Goal: Task Accomplishment & Management: Complete application form

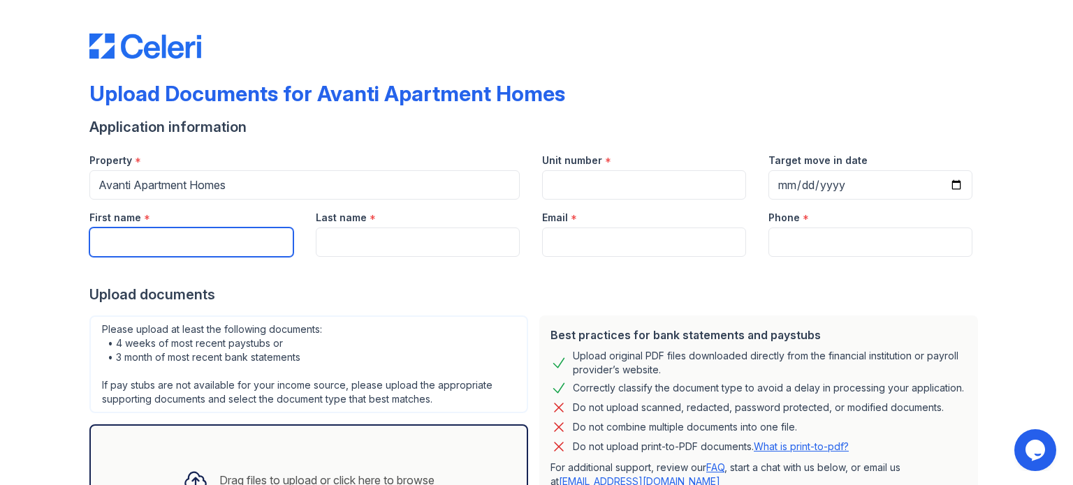
click at [155, 243] on input "First name" at bounding box center [191, 242] width 204 height 29
type input "[DEMOGRAPHIC_DATA]"
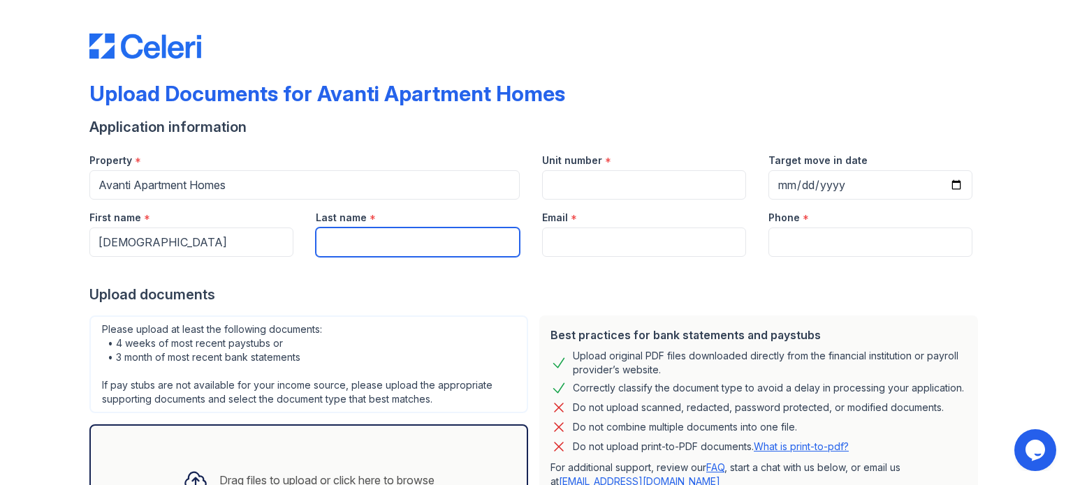
click at [331, 240] on input "Last name" at bounding box center [418, 242] width 204 height 29
click at [355, 241] on input "Obencjhain" at bounding box center [418, 242] width 204 height 29
type input "[PERSON_NAME]"
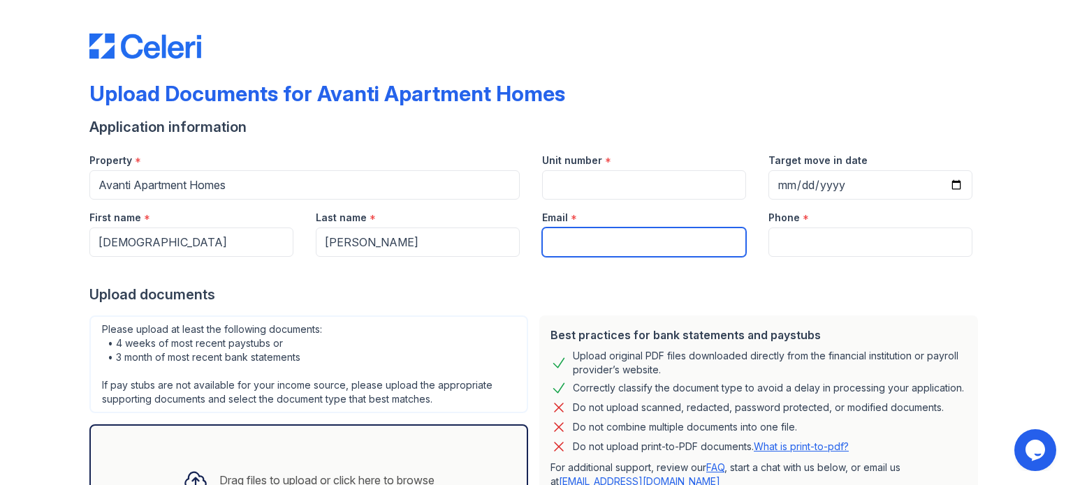
click at [562, 243] on input "Email" at bounding box center [644, 242] width 204 height 29
type input "[EMAIL_ADDRESS][DOMAIN_NAME]"
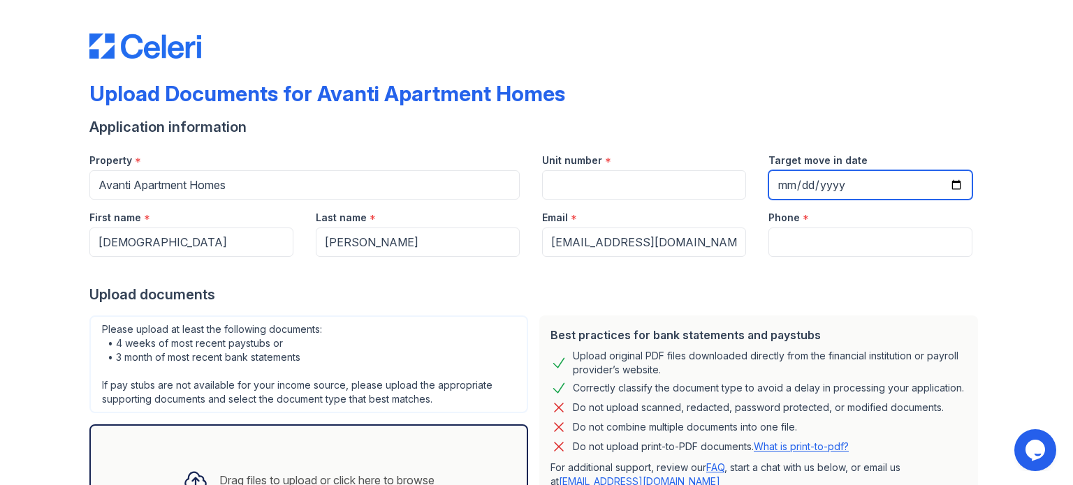
click at [950, 184] on input "Target move in date" at bounding box center [870, 184] width 204 height 29
type input "[DATE]"
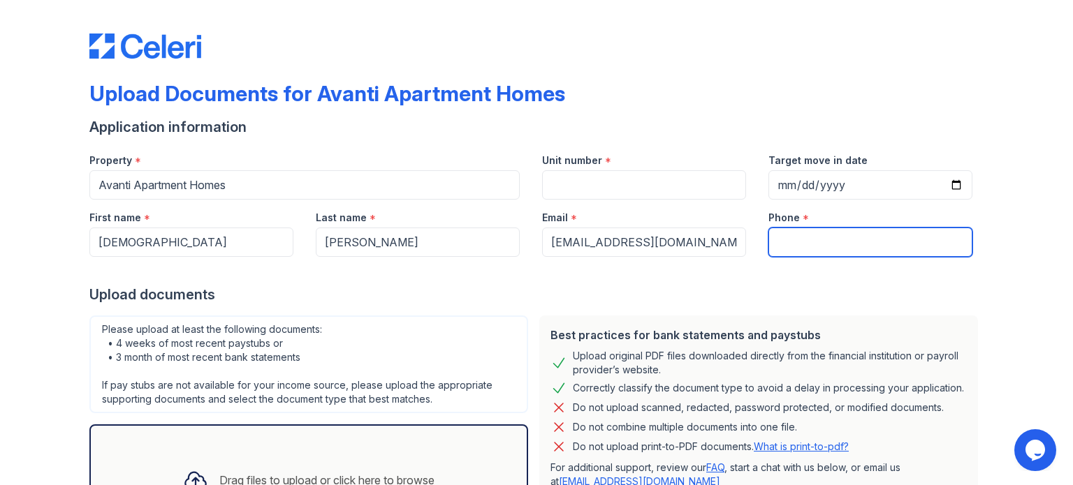
click at [796, 243] on input "Phone" at bounding box center [870, 242] width 204 height 29
type input "[PHONE_NUMBER]"
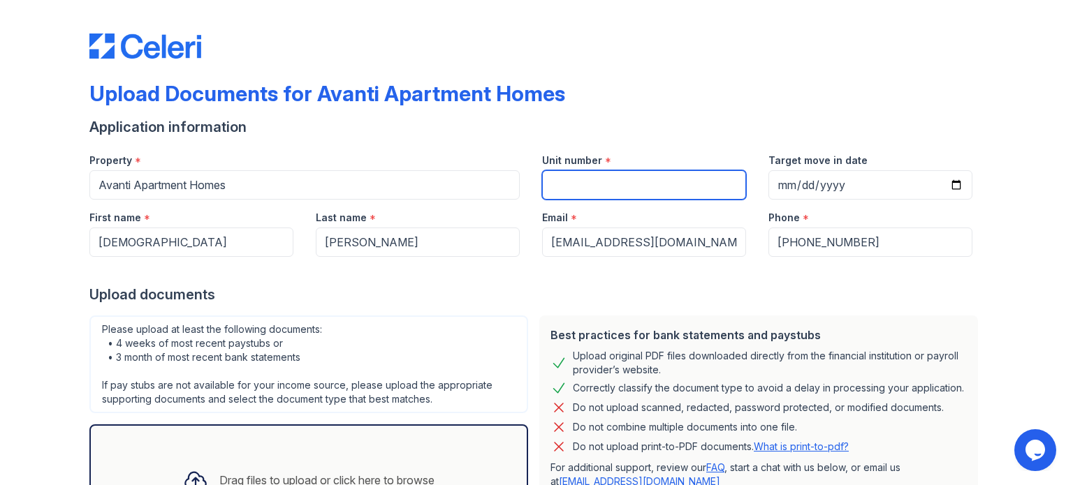
click at [548, 190] on input "Unit number" at bounding box center [644, 184] width 204 height 29
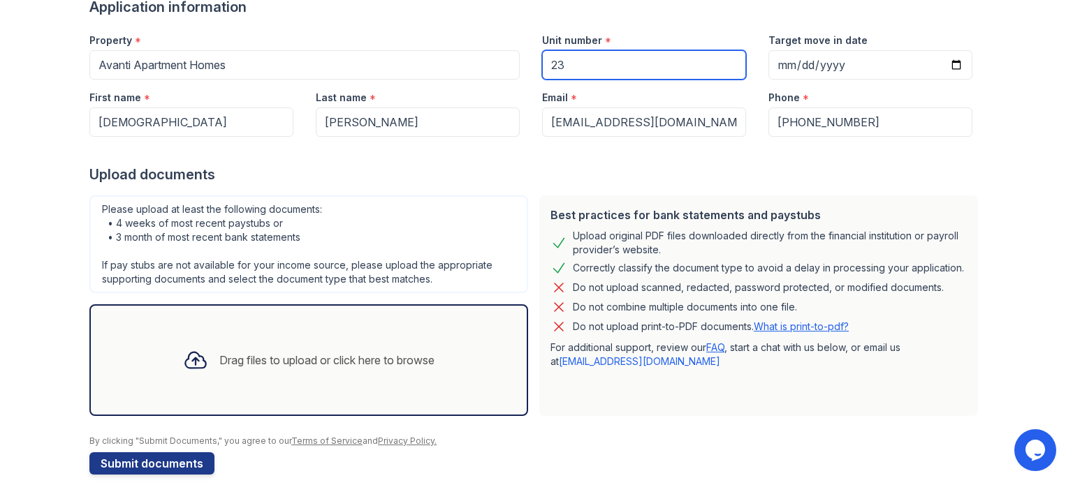
scroll to position [136, 0]
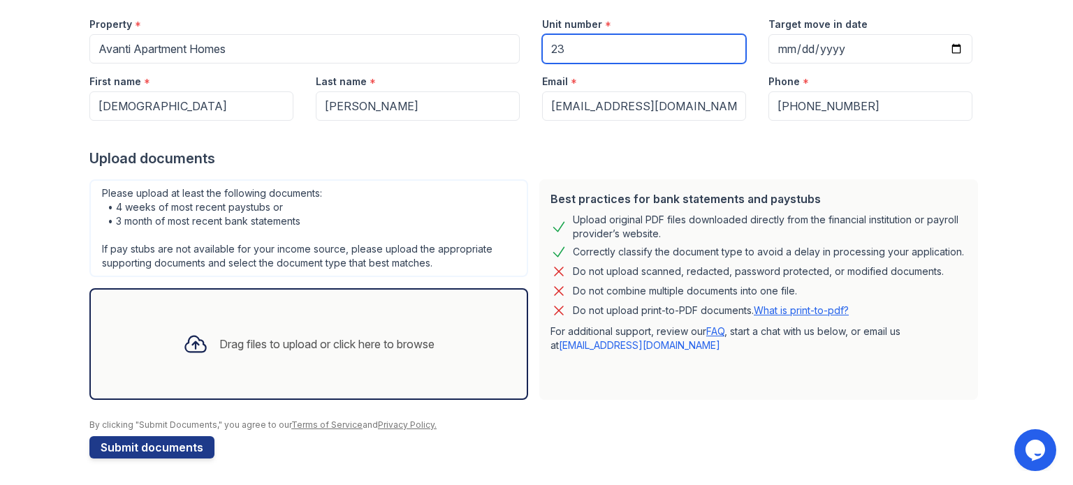
type input "23"
click at [221, 339] on div "Drag files to upload or click here to browse" at bounding box center [326, 344] width 215 height 17
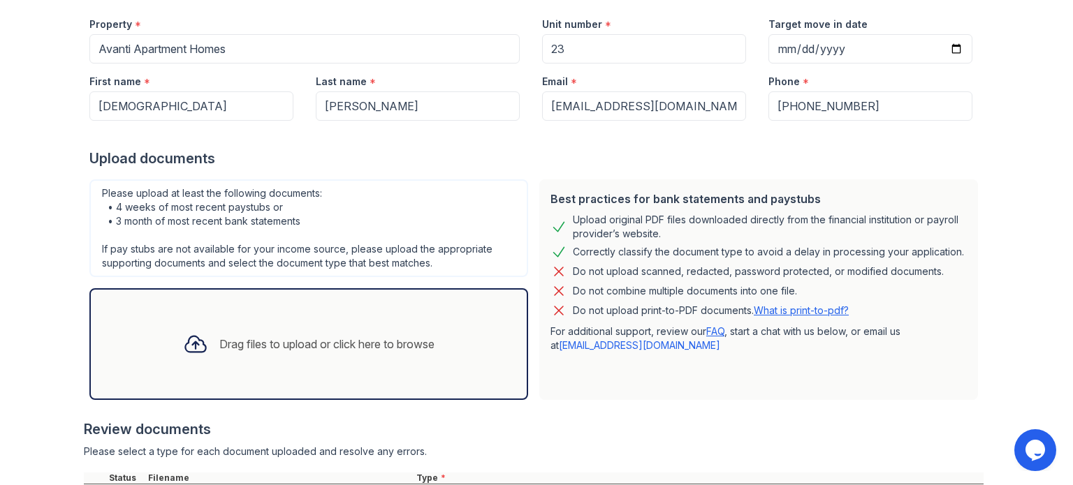
scroll to position [267, 0]
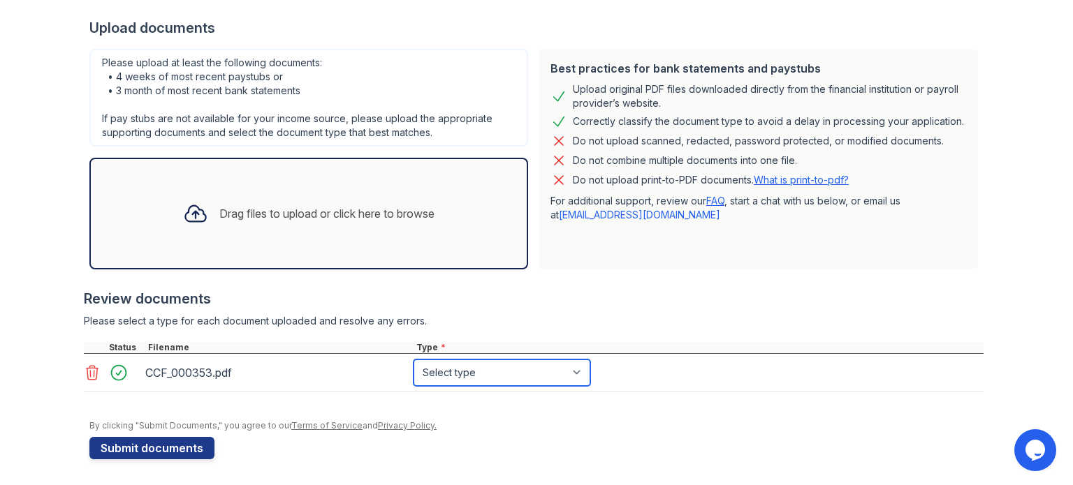
click at [573, 371] on select "Select type Paystub Bank Statement Offer Letter Tax Documents Benefit Award Let…" at bounding box center [502, 373] width 177 height 27
select select "paystub"
click at [414, 360] on select "Select type Paystub Bank Statement Offer Letter Tax Documents Benefit Award Let…" at bounding box center [502, 373] width 177 height 27
click at [193, 371] on div "CCF_000353.pdf" at bounding box center [276, 373] width 263 height 22
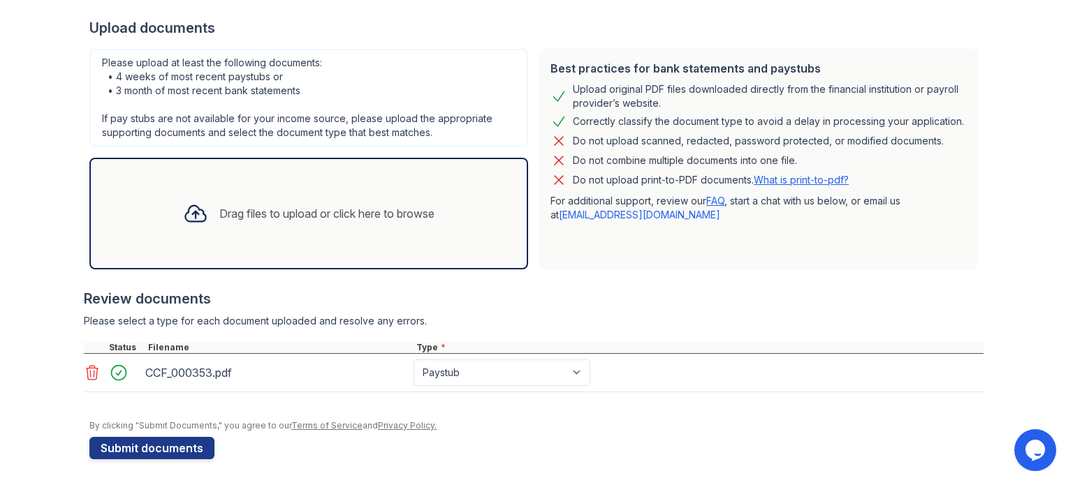
click at [219, 209] on div "Drag files to upload or click here to browse" at bounding box center [326, 213] width 215 height 17
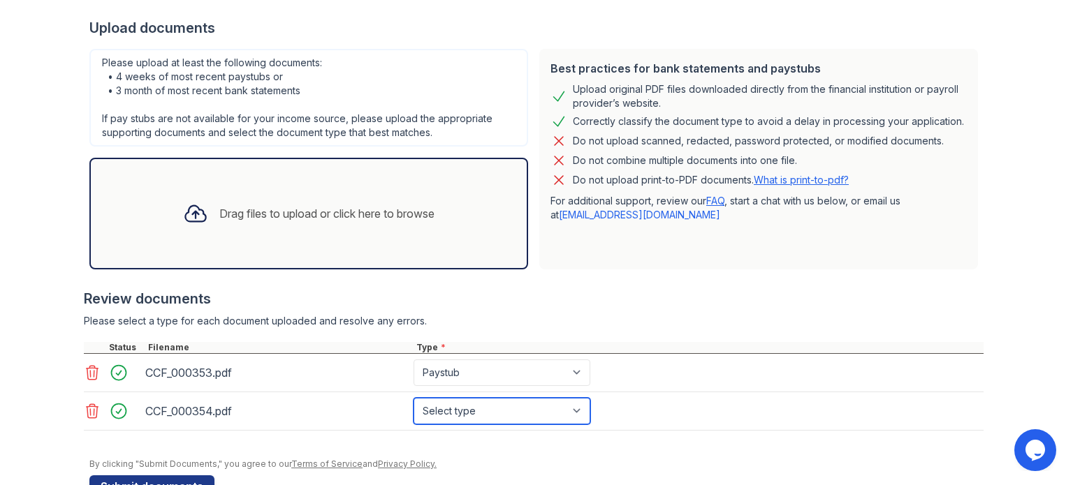
click at [576, 408] on select "Select type Paystub Bank Statement Offer Letter Tax Documents Benefit Award Let…" at bounding box center [502, 411] width 177 height 27
select select "paystub"
click at [414, 398] on select "Select type Paystub Bank Statement Offer Letter Tax Documents Benefit Award Let…" at bounding box center [502, 411] width 177 height 27
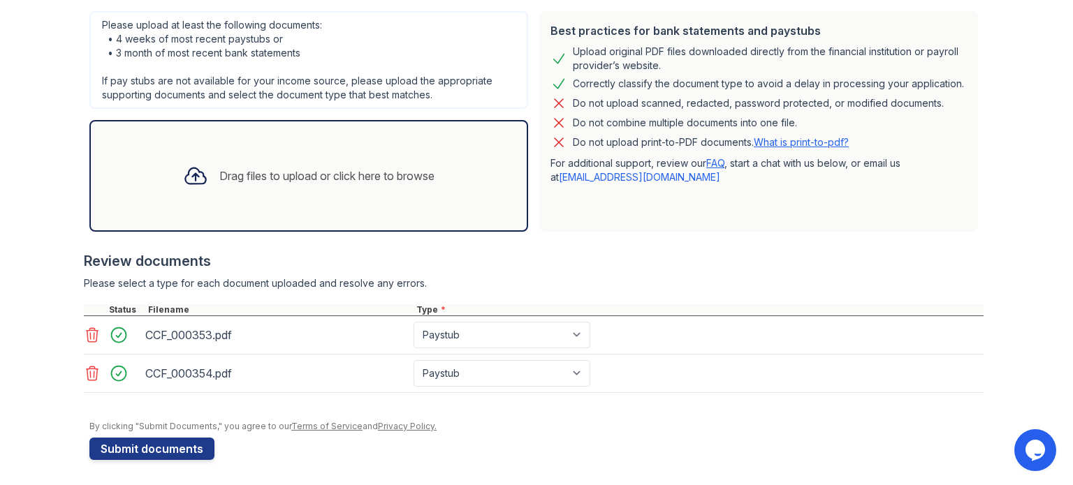
click at [696, 403] on div at bounding box center [534, 400] width 900 height 14
click at [166, 448] on button "Submit documents" at bounding box center [151, 449] width 125 height 22
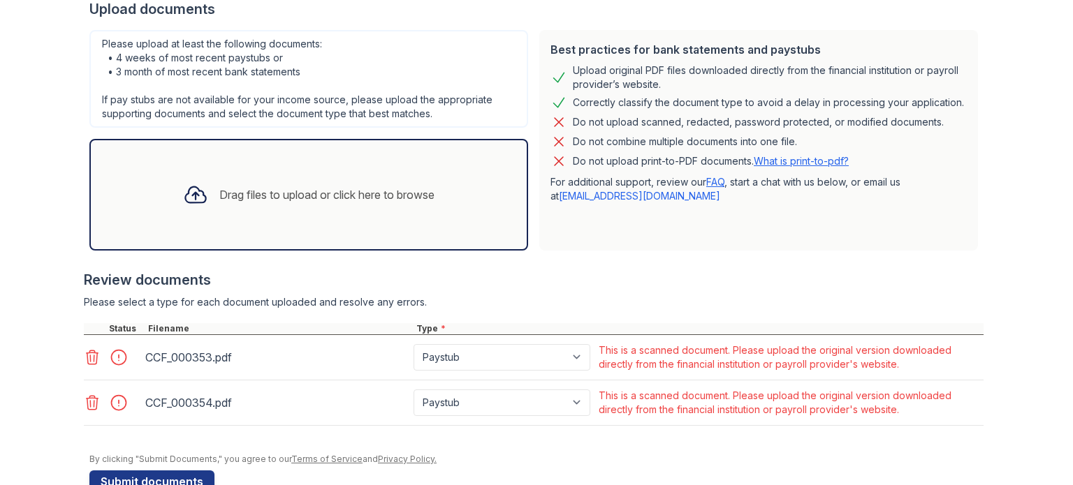
scroll to position [358, 0]
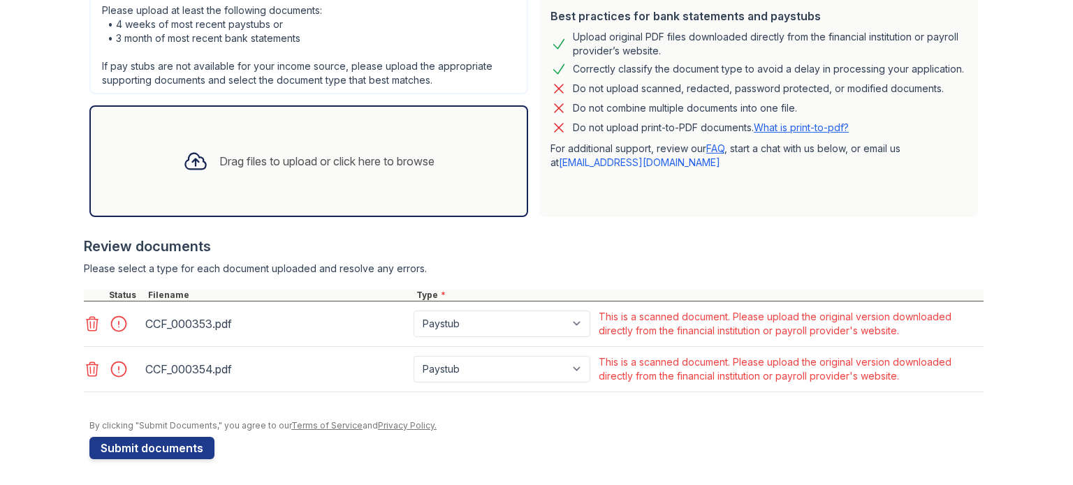
click at [85, 320] on icon at bounding box center [92, 324] width 17 height 17
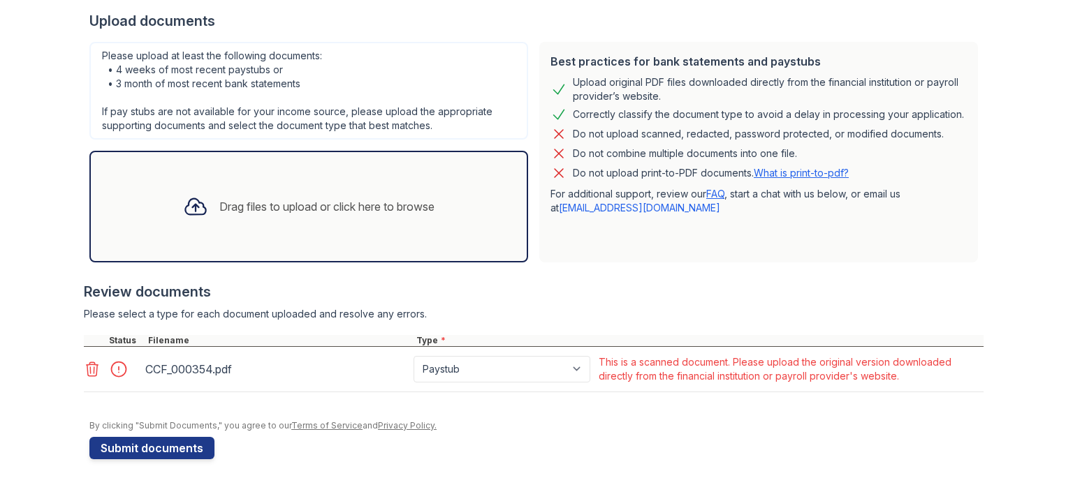
click at [88, 367] on icon at bounding box center [93, 370] width 12 height 14
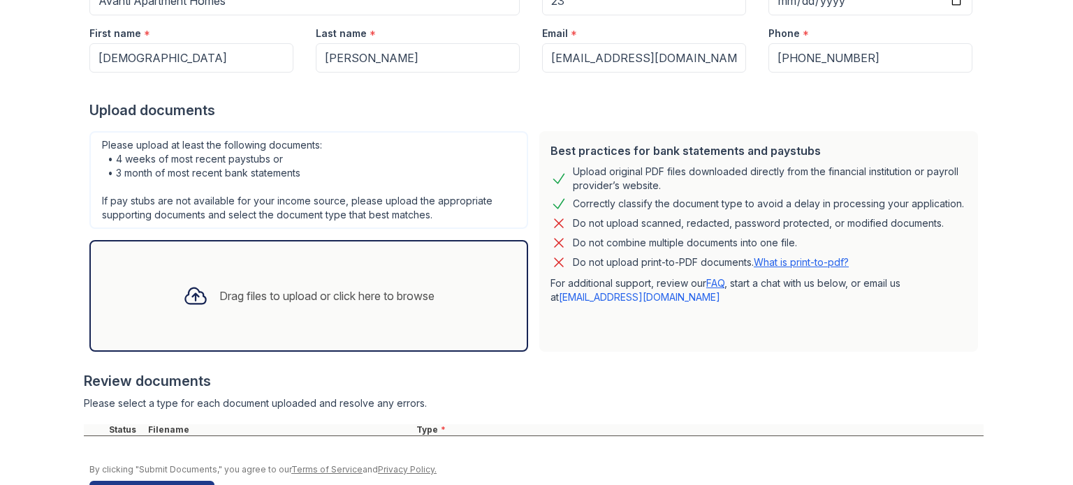
scroll to position [268, 0]
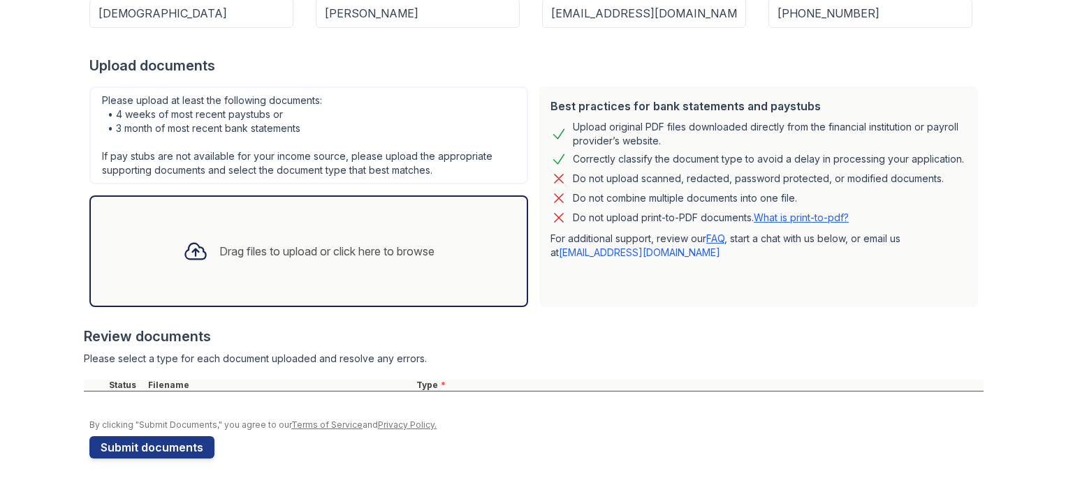
click at [291, 251] on div "Drag files to upload or click here to browse" at bounding box center [326, 251] width 215 height 17
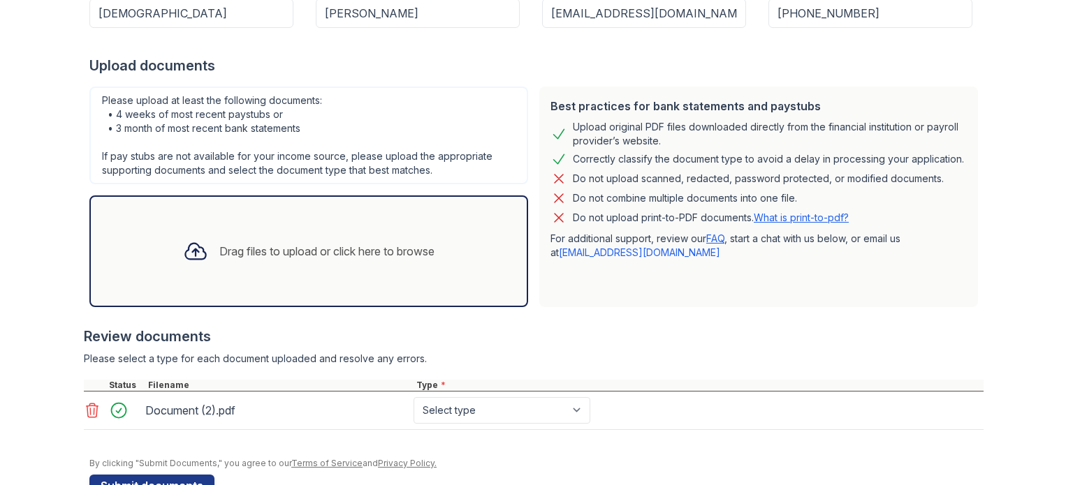
click at [185, 248] on icon at bounding box center [195, 252] width 20 height 16
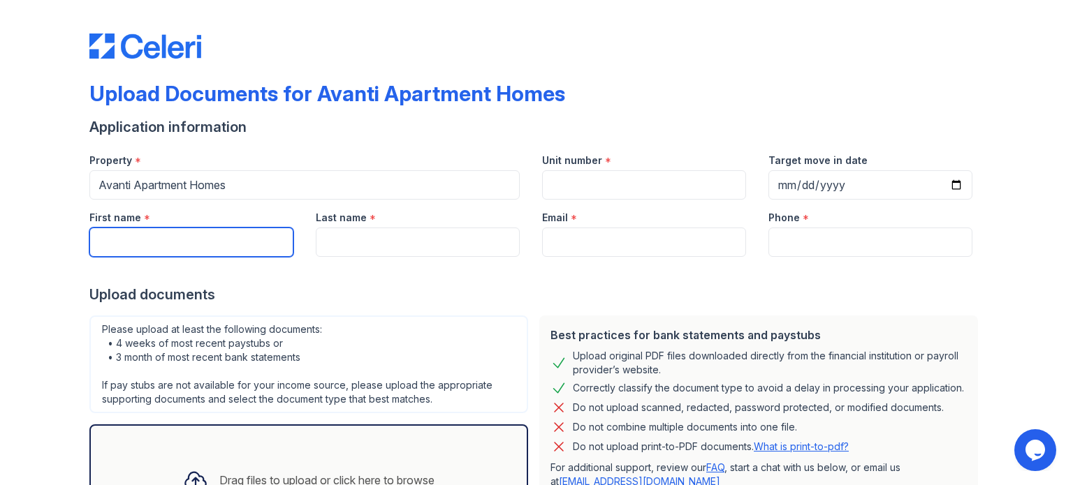
click at [155, 242] on input "First name" at bounding box center [191, 242] width 204 height 29
type input "[DEMOGRAPHIC_DATA]"
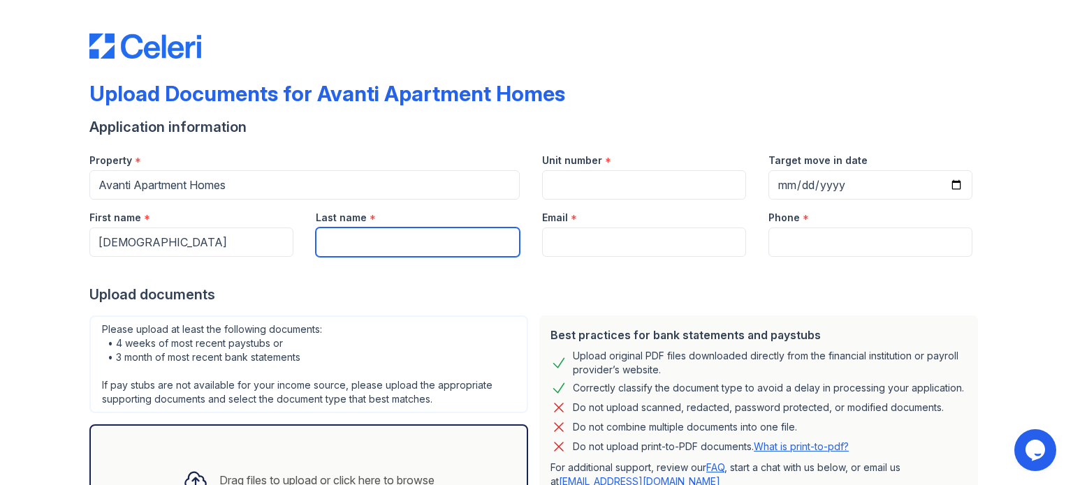
click at [349, 244] on input "Last name" at bounding box center [418, 242] width 204 height 29
type input "[PERSON_NAME]"
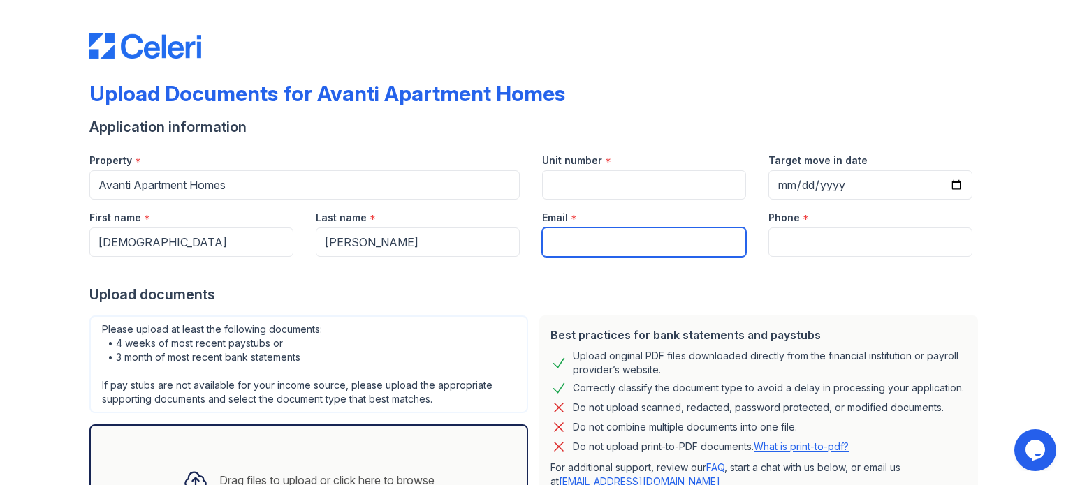
click at [576, 242] on input "Email" at bounding box center [644, 242] width 204 height 29
type input "[EMAIL_ADDRESS][DOMAIN_NAME]"
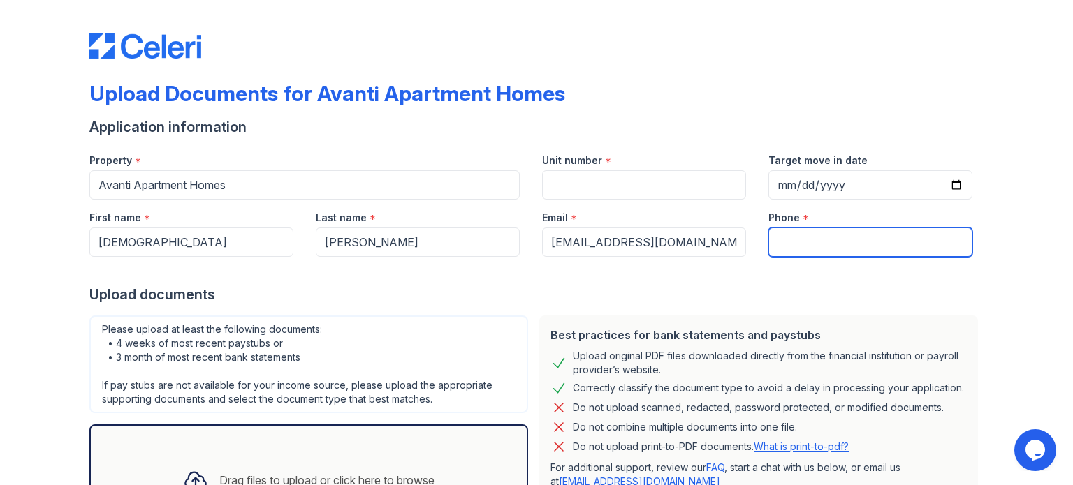
click at [805, 235] on input "Phone" at bounding box center [870, 242] width 204 height 29
type input "[PHONE_NUMBER]"
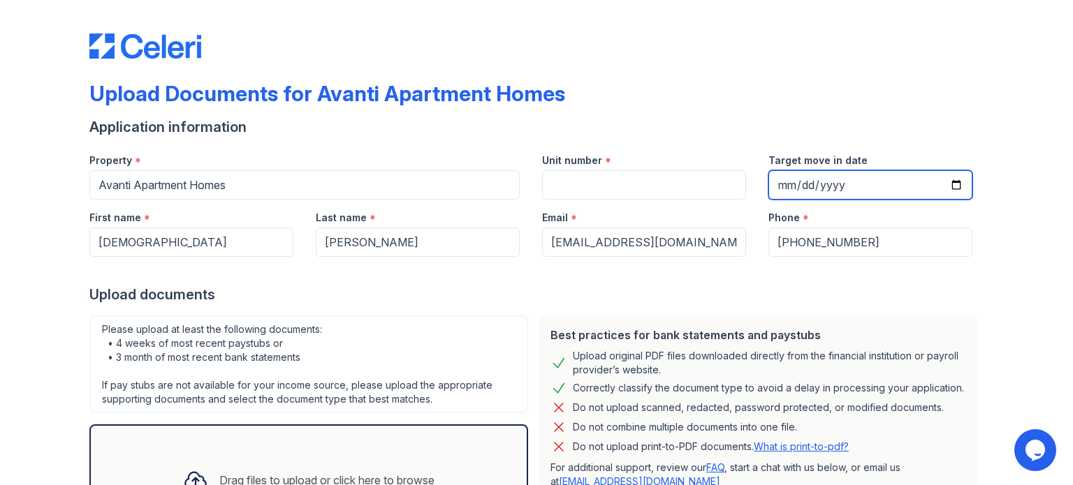
click at [949, 185] on input "Target move in date" at bounding box center [870, 184] width 204 height 29
type input "[DATE]"
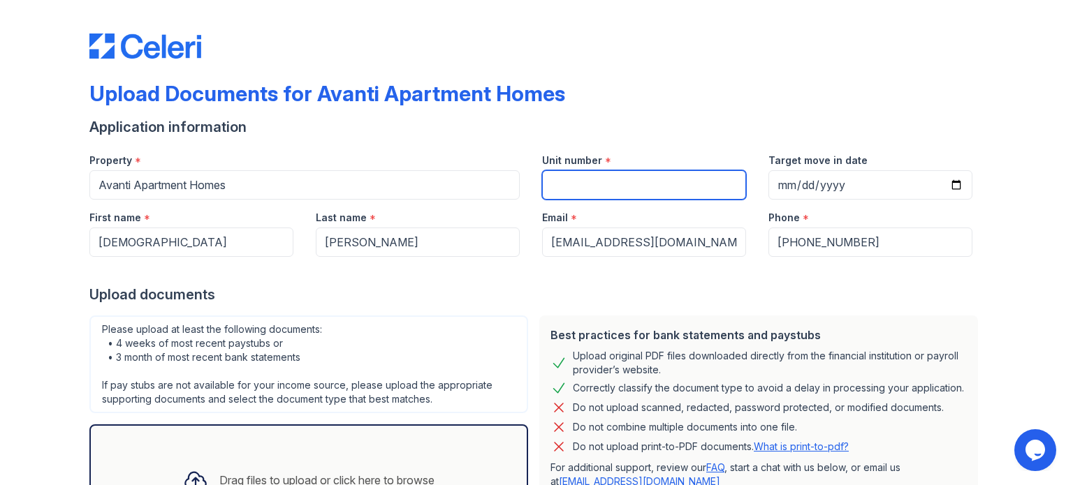
click at [613, 186] on input "Unit number" at bounding box center [644, 184] width 204 height 29
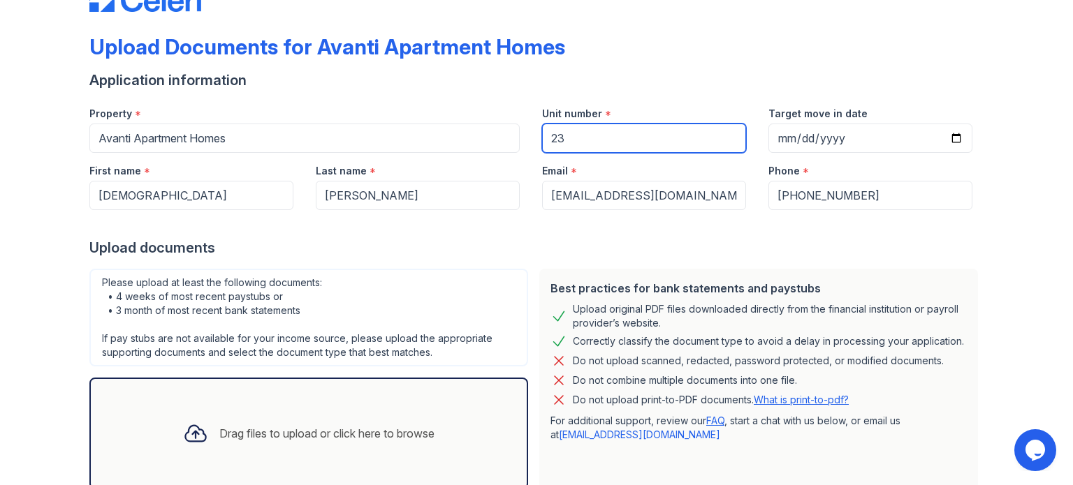
scroll to position [136, 0]
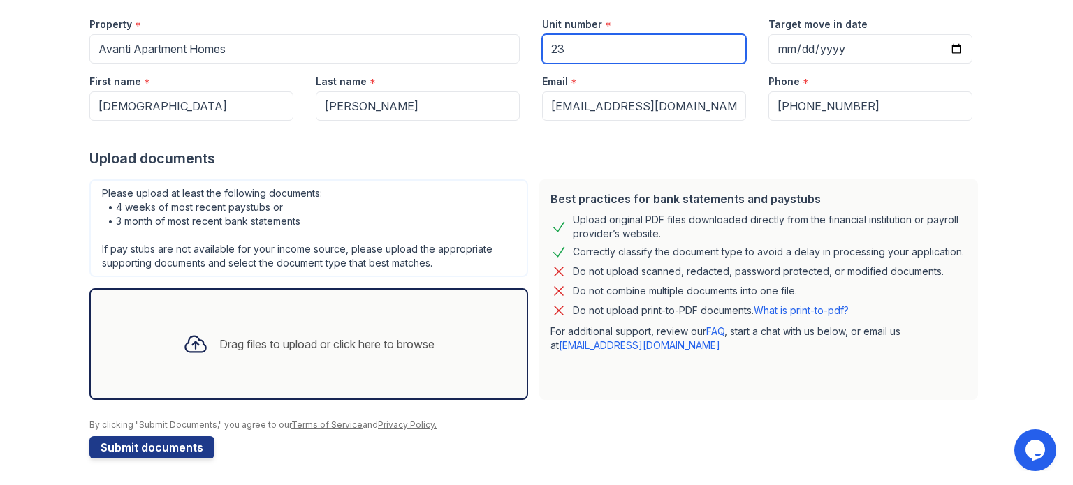
type input "23"
click at [187, 343] on icon at bounding box center [195, 344] width 25 height 25
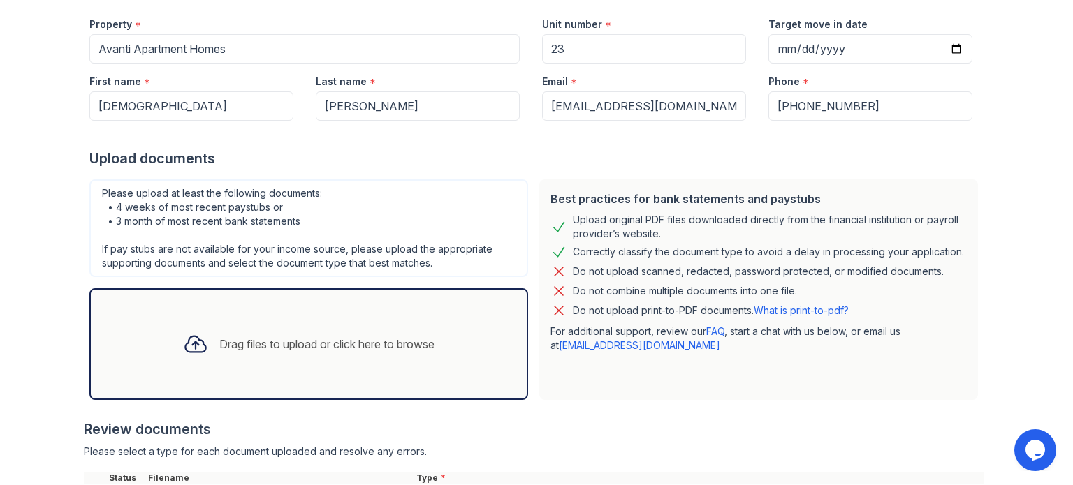
click at [184, 340] on icon at bounding box center [195, 344] width 25 height 25
click at [184, 343] on icon at bounding box center [195, 344] width 25 height 25
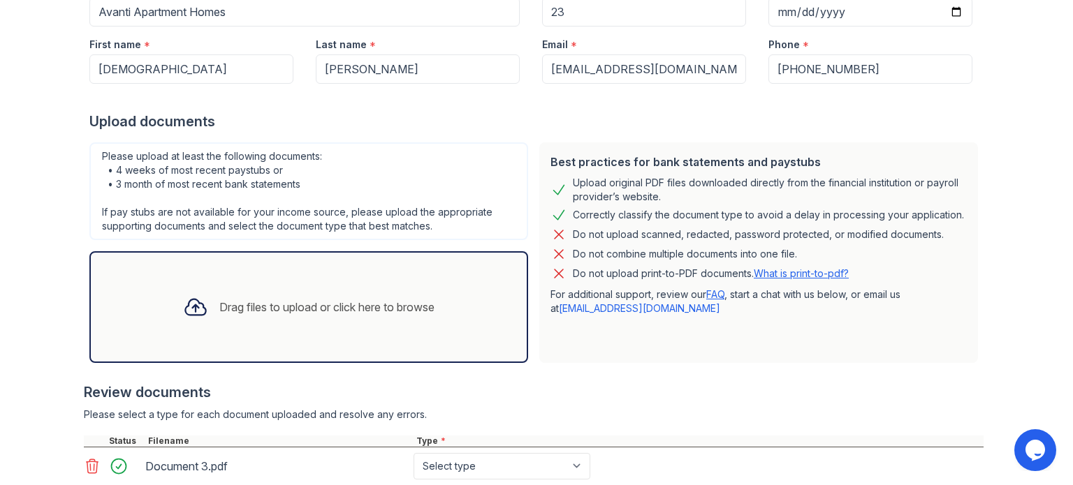
scroll to position [343, 0]
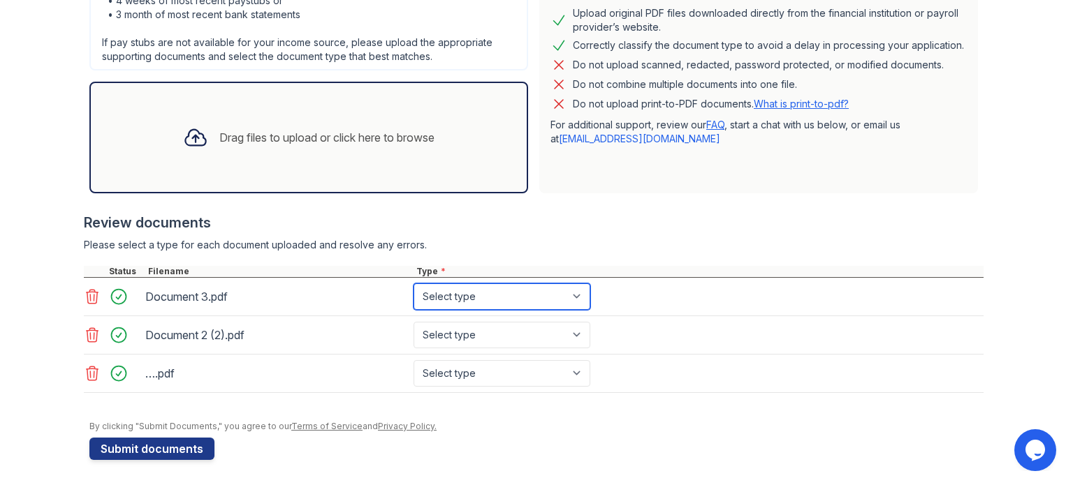
click at [573, 291] on select "Select type Paystub Bank Statement Offer Letter Tax Documents Benefit Award Let…" at bounding box center [502, 297] width 177 height 27
select select "bank_statement"
click at [414, 284] on select "Select type Paystub Bank Statement Offer Letter Tax Documents Benefit Award Let…" at bounding box center [502, 297] width 177 height 27
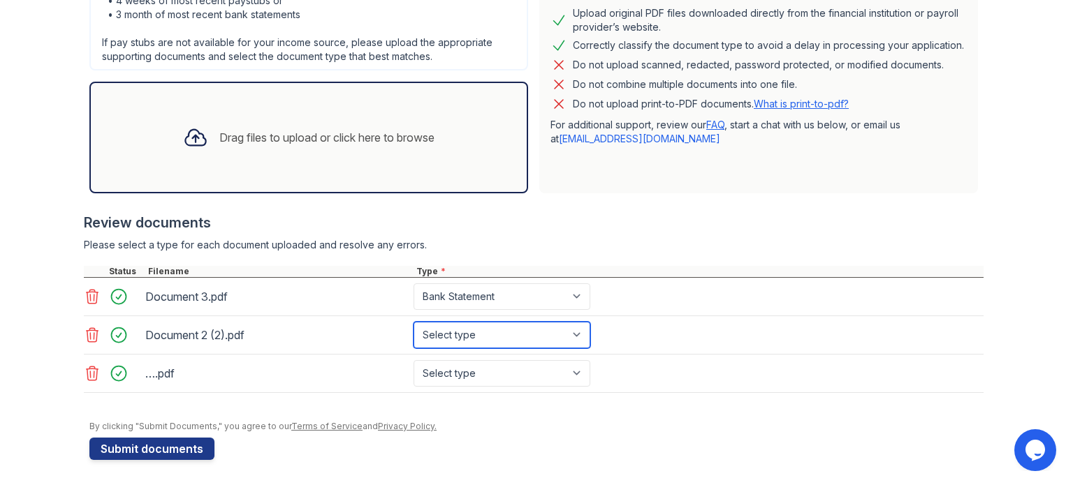
click at [576, 331] on select "Select type Paystub Bank Statement Offer Letter Tax Documents Benefit Award Let…" at bounding box center [502, 335] width 177 height 27
select select "bank_statement"
click at [414, 322] on select "Select type Paystub Bank Statement Offer Letter Tax Documents Benefit Award Let…" at bounding box center [502, 335] width 177 height 27
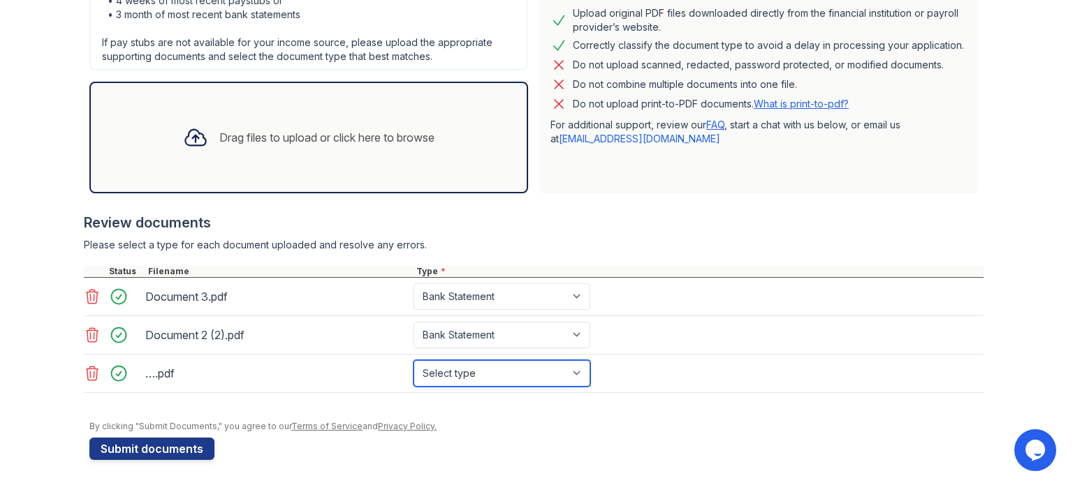
click at [574, 368] on select "Select type Paystub Bank Statement Offer Letter Tax Documents Benefit Award Let…" at bounding box center [502, 373] width 177 height 27
select select "bank_statement"
click at [414, 360] on select "Select type Paystub Bank Statement Offer Letter Tax Documents Benefit Award Let…" at bounding box center [502, 373] width 177 height 27
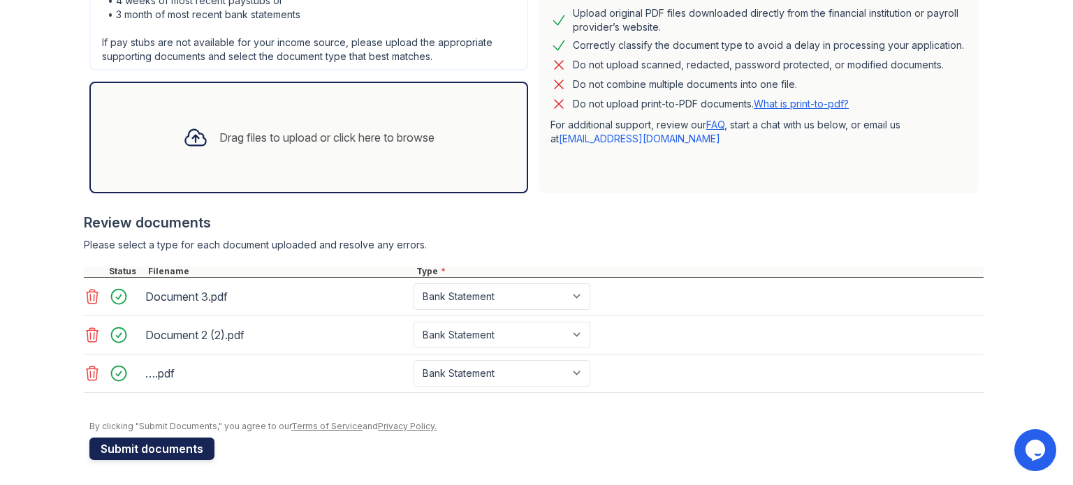
click at [166, 449] on button "Submit documents" at bounding box center [151, 449] width 125 height 22
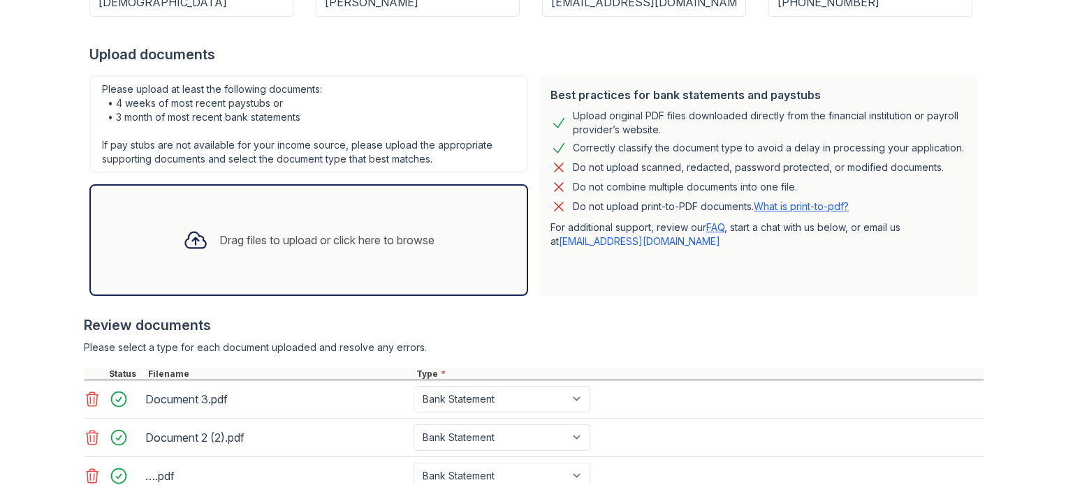
scroll to position [427, 0]
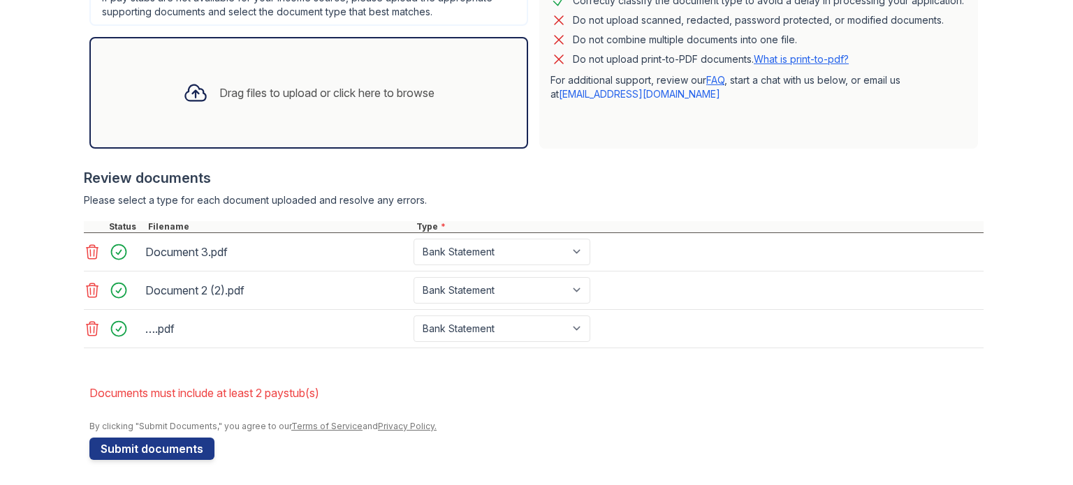
click at [190, 87] on icon at bounding box center [195, 93] width 20 height 16
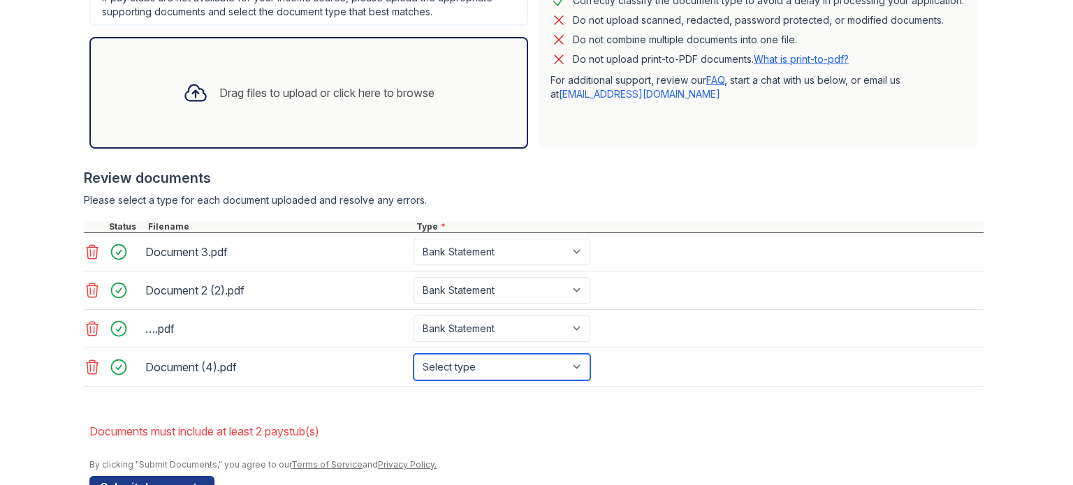
click at [573, 363] on select "Select type Paystub Bank Statement Offer Letter Tax Documents Benefit Award Let…" at bounding box center [502, 367] width 177 height 27
select select "bank_statement"
click at [414, 354] on select "Select type Paystub Bank Statement Offer Letter Tax Documents Benefit Award Let…" at bounding box center [502, 367] width 177 height 27
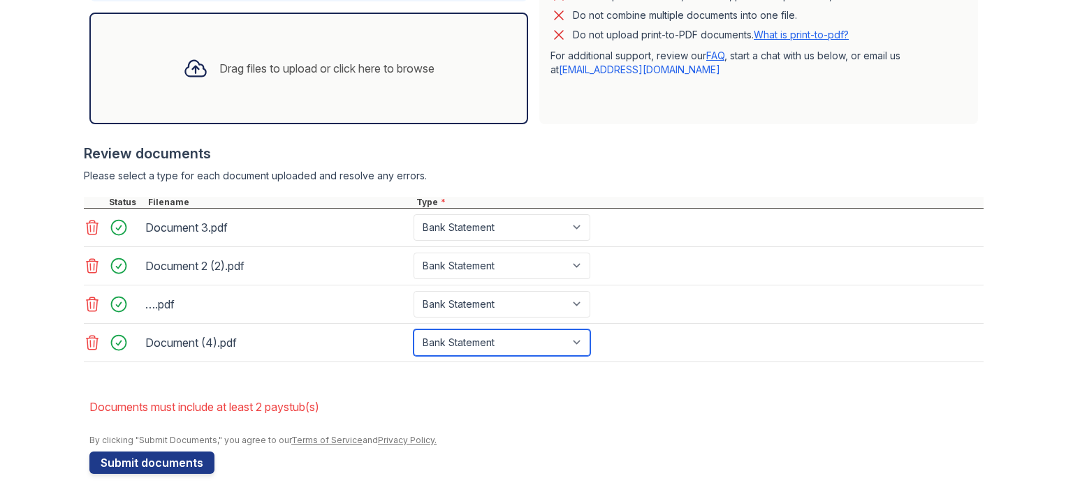
scroll to position [465, 0]
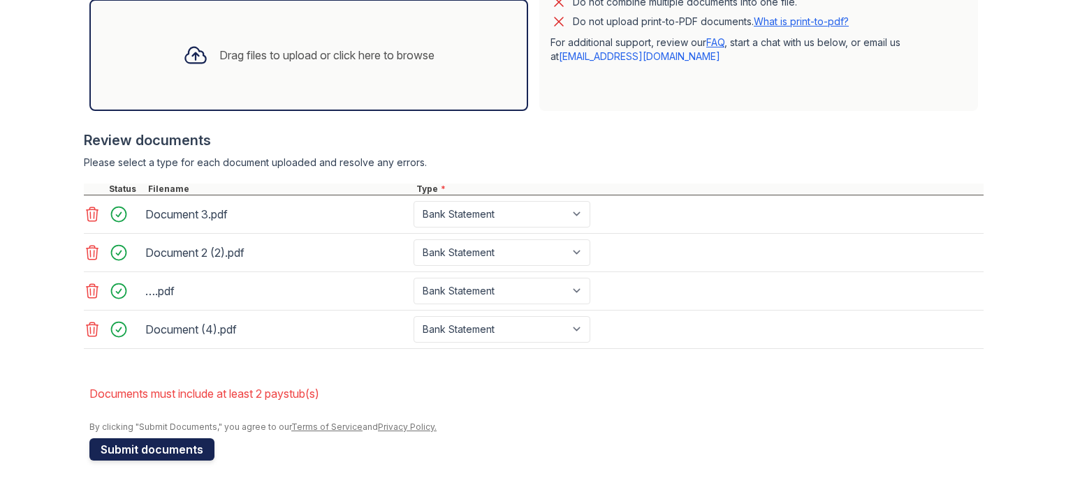
click at [148, 443] on button "Submit documents" at bounding box center [151, 450] width 125 height 22
